Goal: Transaction & Acquisition: Download file/media

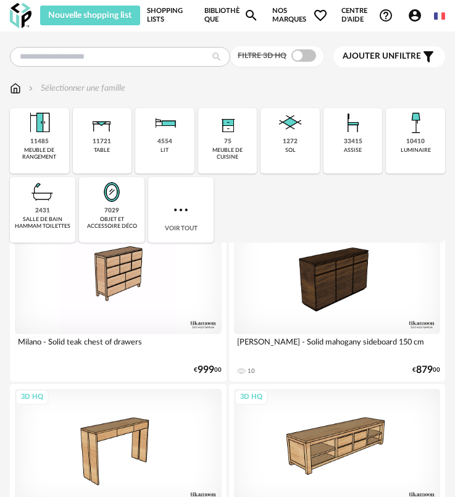
click at [167, 20] on link "Shopping Lists" at bounding box center [169, 16] width 44 height 20
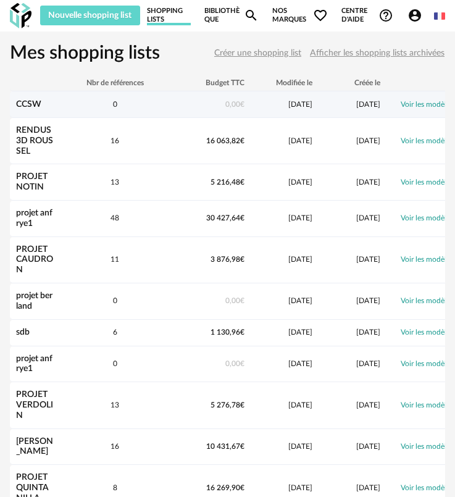
click at [29, 104] on link "CCSW" at bounding box center [28, 104] width 25 height 9
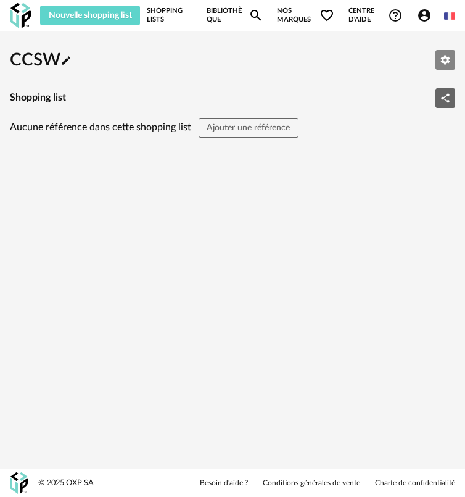
click at [437, 60] on button "Editer les paramètres" at bounding box center [446, 60] width 20 height 20
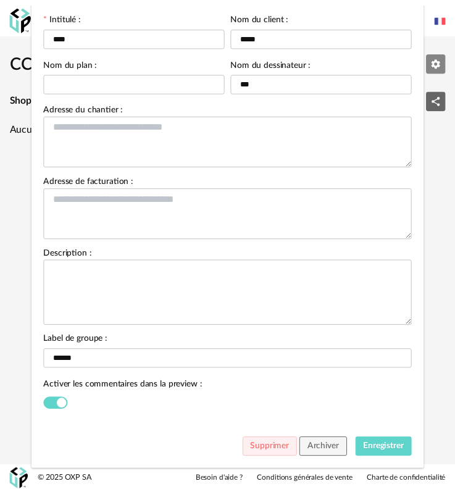
scroll to position [110, 0]
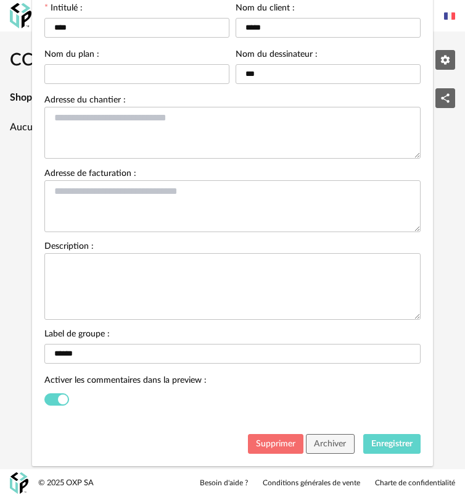
click at [272, 437] on button "Supprimer" at bounding box center [276, 444] width 56 height 20
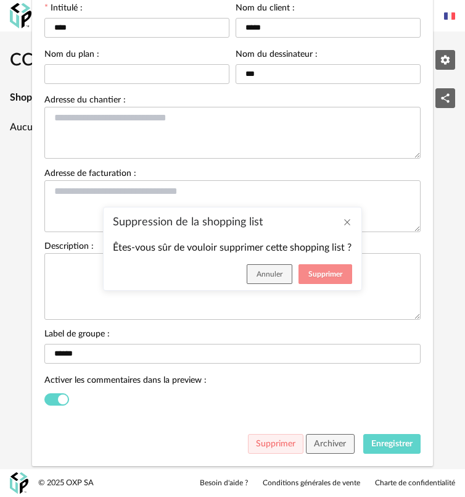
click at [325, 276] on span "Supprimer" at bounding box center [325, 273] width 34 height 7
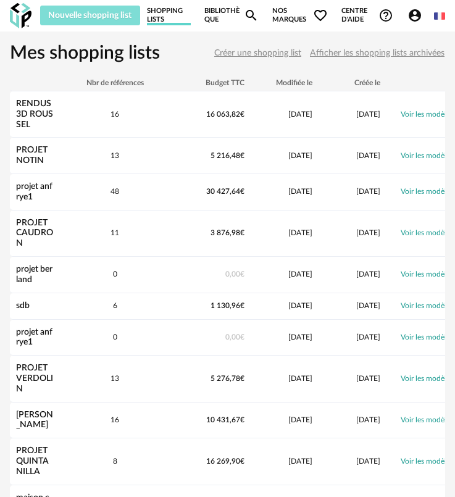
click at [89, 11] on span "Nouvelle shopping list" at bounding box center [89, 15] width 83 height 9
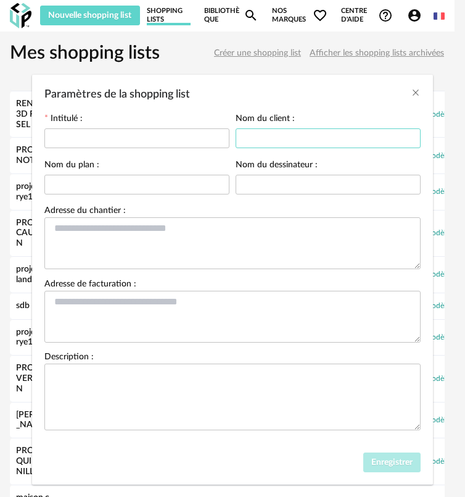
click at [262, 138] on input "Paramètres de la shopping list" at bounding box center [328, 138] width 185 height 20
type input "**"
click at [264, 181] on input "Paramètres de la shopping list" at bounding box center [328, 185] width 185 height 20
drag, startPoint x: 264, startPoint y: 184, endPoint x: 274, endPoint y: 246, distance: 62.5
click at [264, 187] on input "*" at bounding box center [328, 185] width 185 height 20
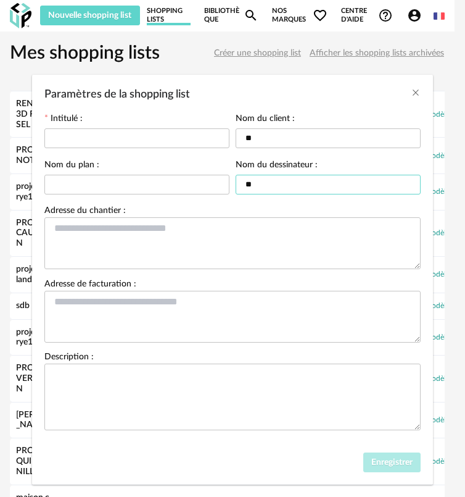
type input "**"
click at [109, 142] on input "Paramètres de la shopping list" at bounding box center [136, 138] width 185 height 20
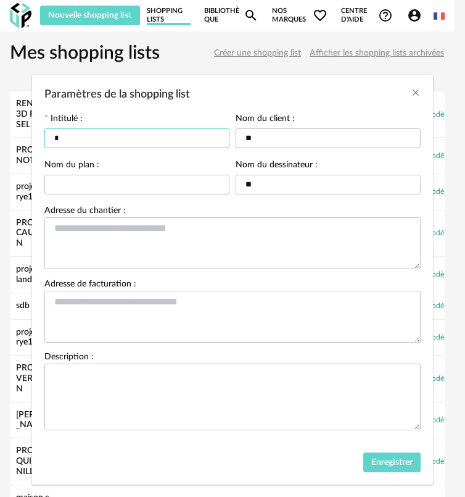
type input "*"
drag, startPoint x: 403, startPoint y: 476, endPoint x: 400, endPoint y: 466, distance: 10.3
click at [403, 474] on div "Enregistrer" at bounding box center [232, 465] width 401 height 38
click at [399, 463] on span "Enregistrer" at bounding box center [391, 462] width 41 height 9
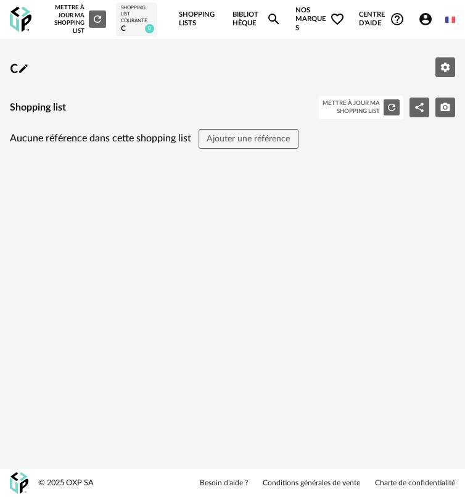
drag, startPoint x: 141, startPoint y: 164, endPoint x: 175, endPoint y: 124, distance: 52.5
click at [140, 164] on div "c Pencil icon Editer les paramètres Shopping list Mettre à jour ma Shopping Lis…" at bounding box center [232, 123] width 465 height 149
click at [192, 27] on link "Shopping Lists" at bounding box center [199, 19] width 40 height 39
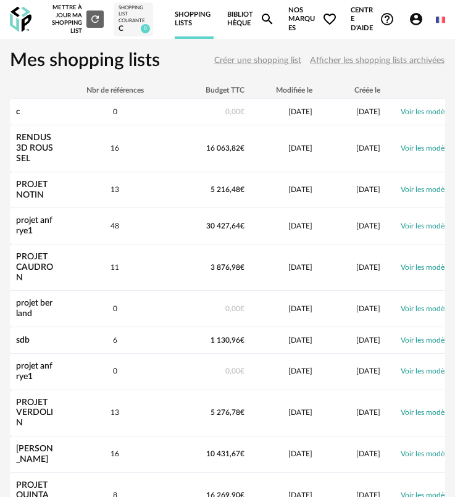
click at [230, 28] on link "Bibliothèque Magnify icon" at bounding box center [251, 19] width 48 height 39
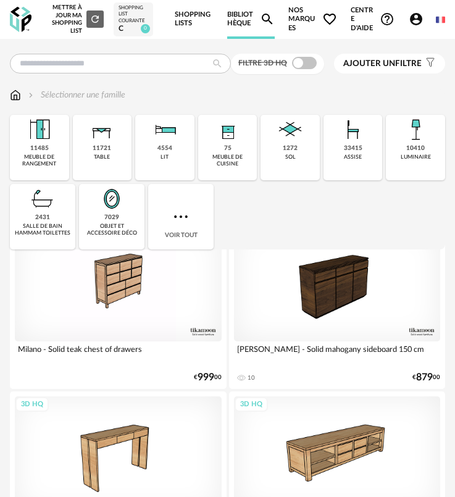
click at [307, 67] on span at bounding box center [304, 63] width 25 height 12
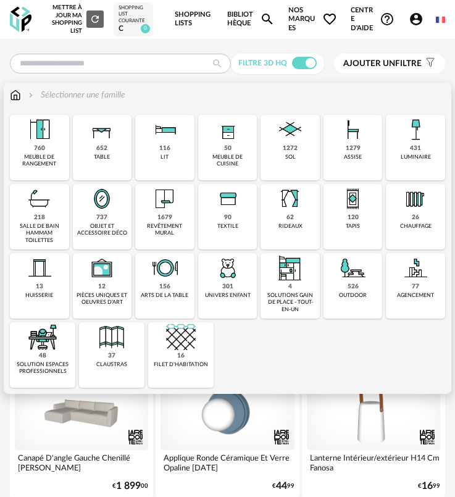
click at [292, 154] on div "sol" at bounding box center [290, 157] width 10 height 7
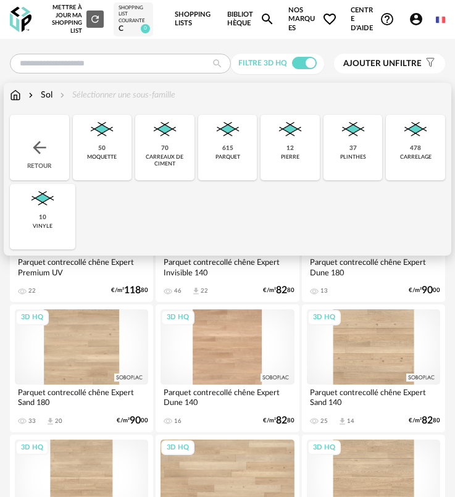
click at [408, 160] on div "carrelage" at bounding box center [415, 157] width 31 height 7
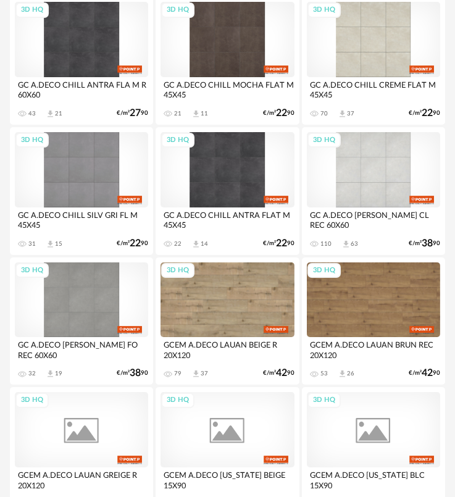
scroll to position [308, 0]
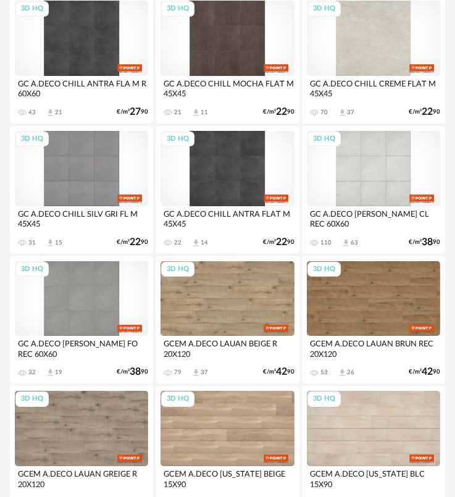
click at [378, 37] on div "3D HQ" at bounding box center [373, 38] width 133 height 75
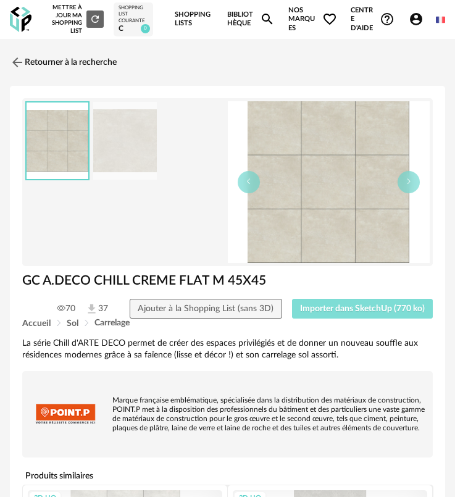
click at [308, 305] on span "Importer dans SketchUp (770 ko)" at bounding box center [362, 308] width 125 height 9
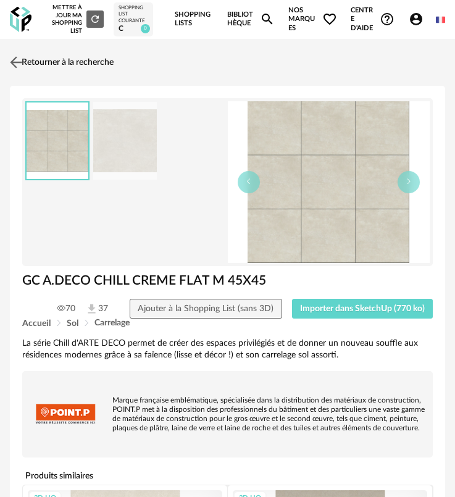
click at [35, 64] on link "Retourner à la recherche" at bounding box center [60, 62] width 107 height 27
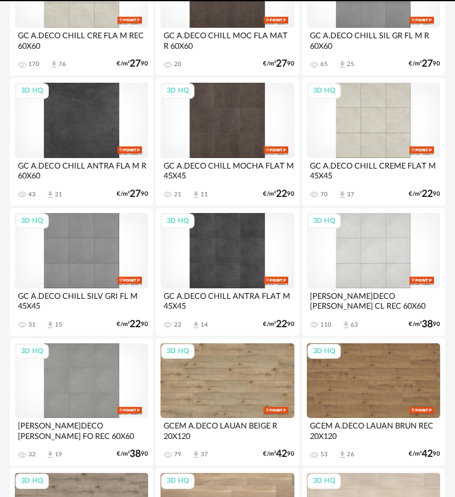
scroll to position [300, 0]
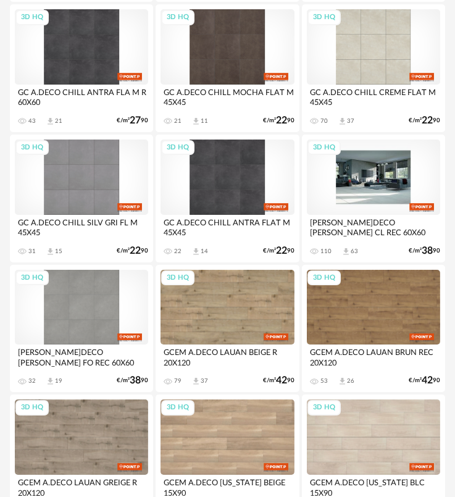
click at [351, 196] on div "3D HQ" at bounding box center [373, 176] width 133 height 75
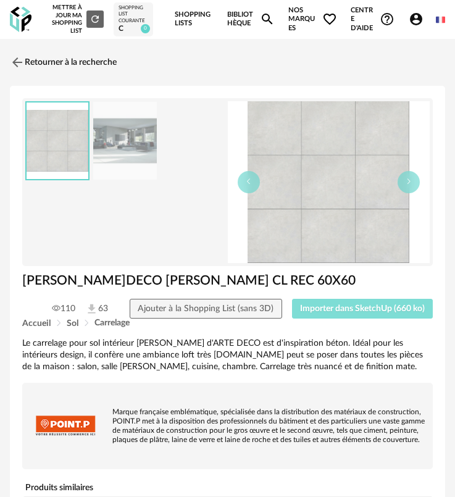
click at [336, 310] on span "Importer dans SketchUp (660 ko)" at bounding box center [362, 308] width 125 height 9
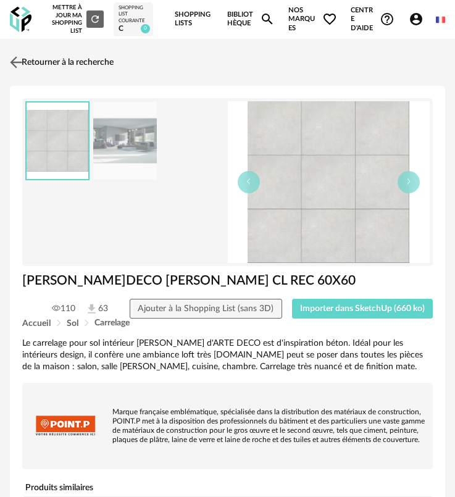
click at [39, 59] on link "Retourner à la recherche" at bounding box center [60, 62] width 107 height 27
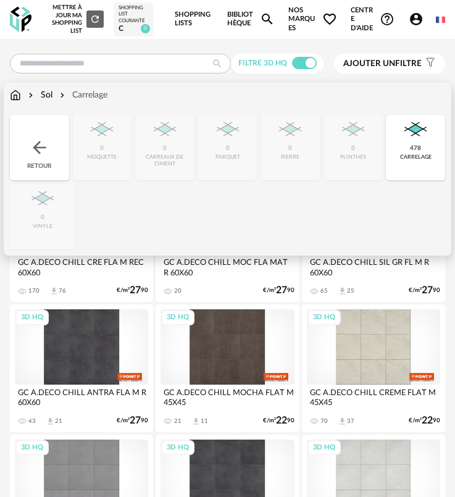
click at [425, 162] on div "478 carrelage" at bounding box center [415, 147] width 59 height 65
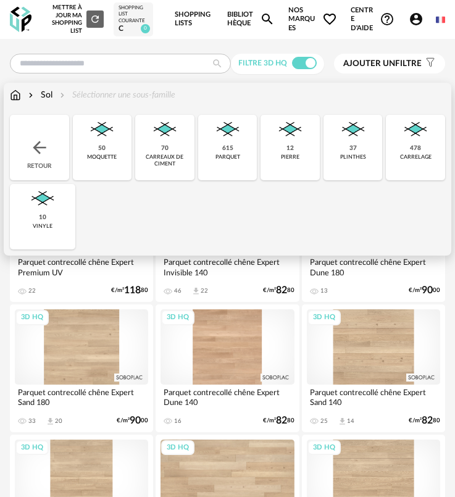
click at [223, 155] on div "parquet" at bounding box center [227, 157] width 25 height 7
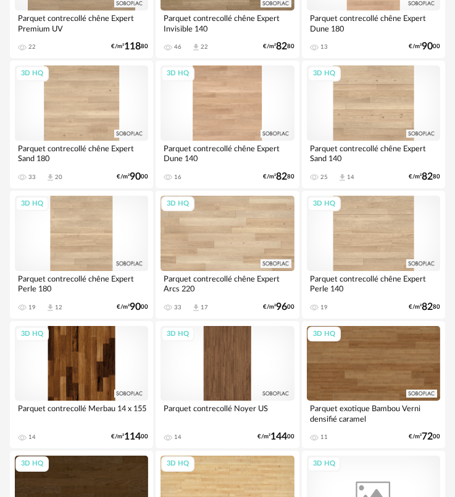
scroll to position [247, 0]
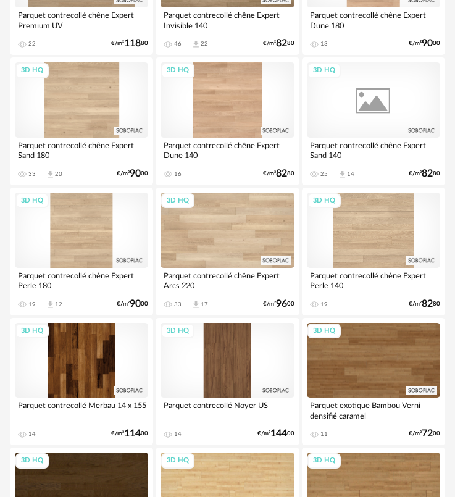
click at [387, 126] on div "3D HQ" at bounding box center [373, 99] width 133 height 75
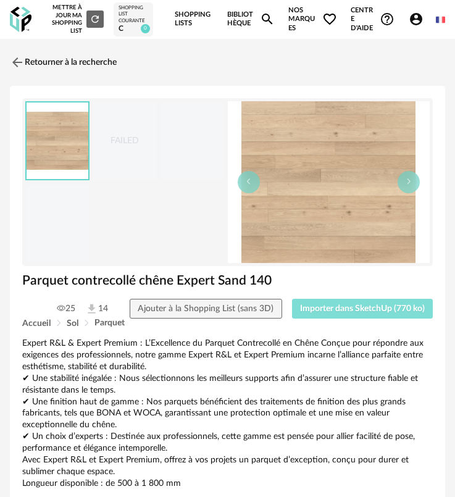
click at [369, 311] on span "Importer dans SketchUp (770 ko)" at bounding box center [362, 308] width 125 height 9
